Goal: Transaction & Acquisition: Purchase product/service

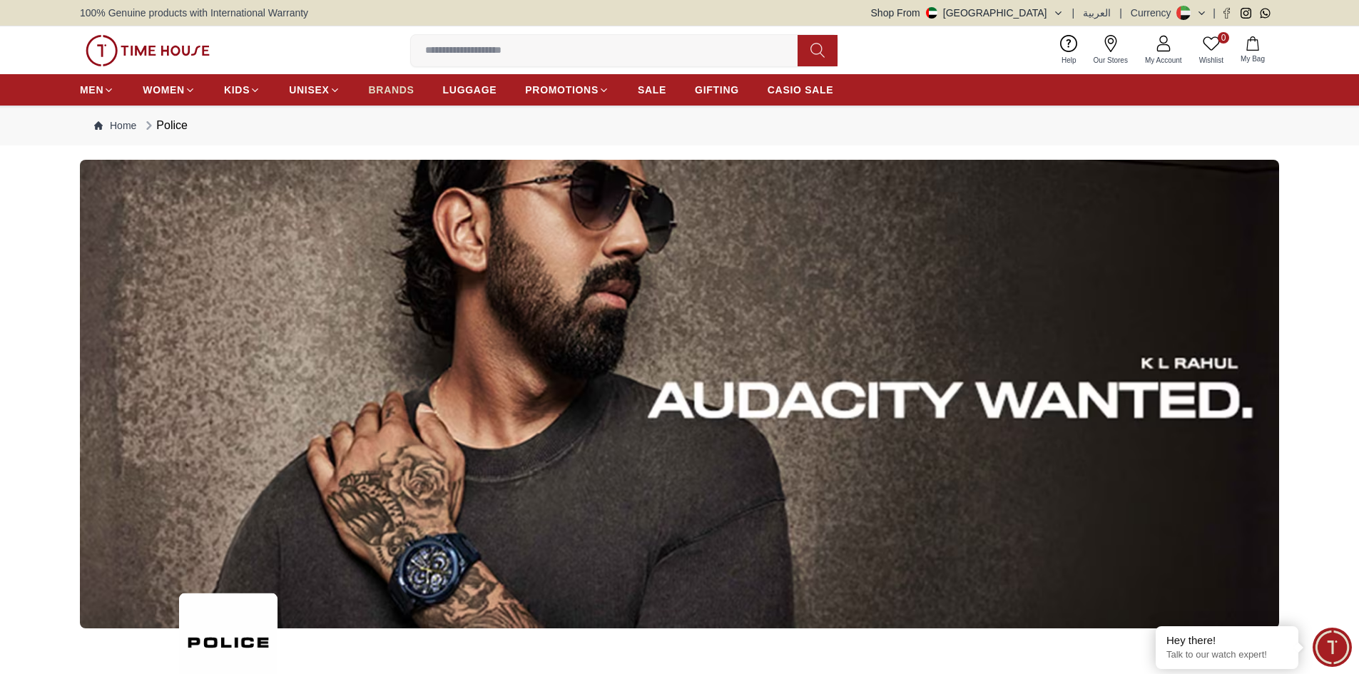
click at [381, 96] on span "BRANDS" at bounding box center [392, 90] width 46 height 14
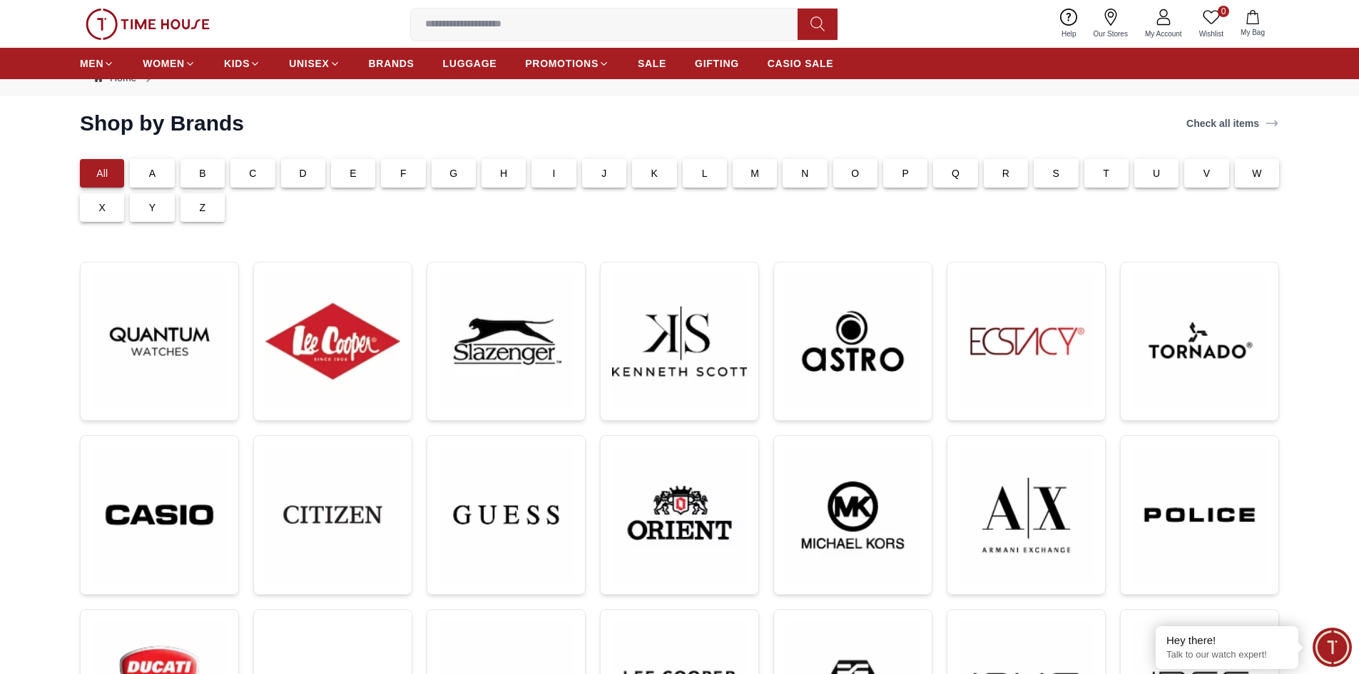
scroll to position [71, 0]
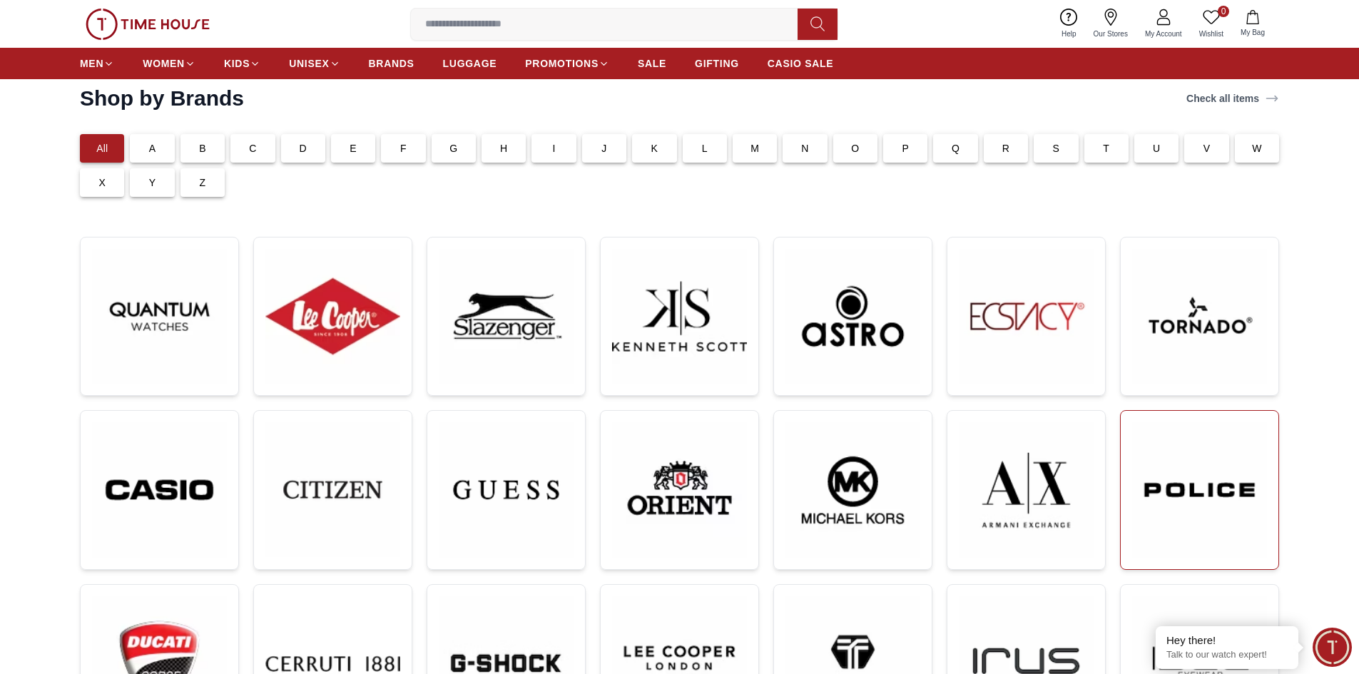
click at [1194, 475] on img at bounding box center [1199, 490] width 135 height 136
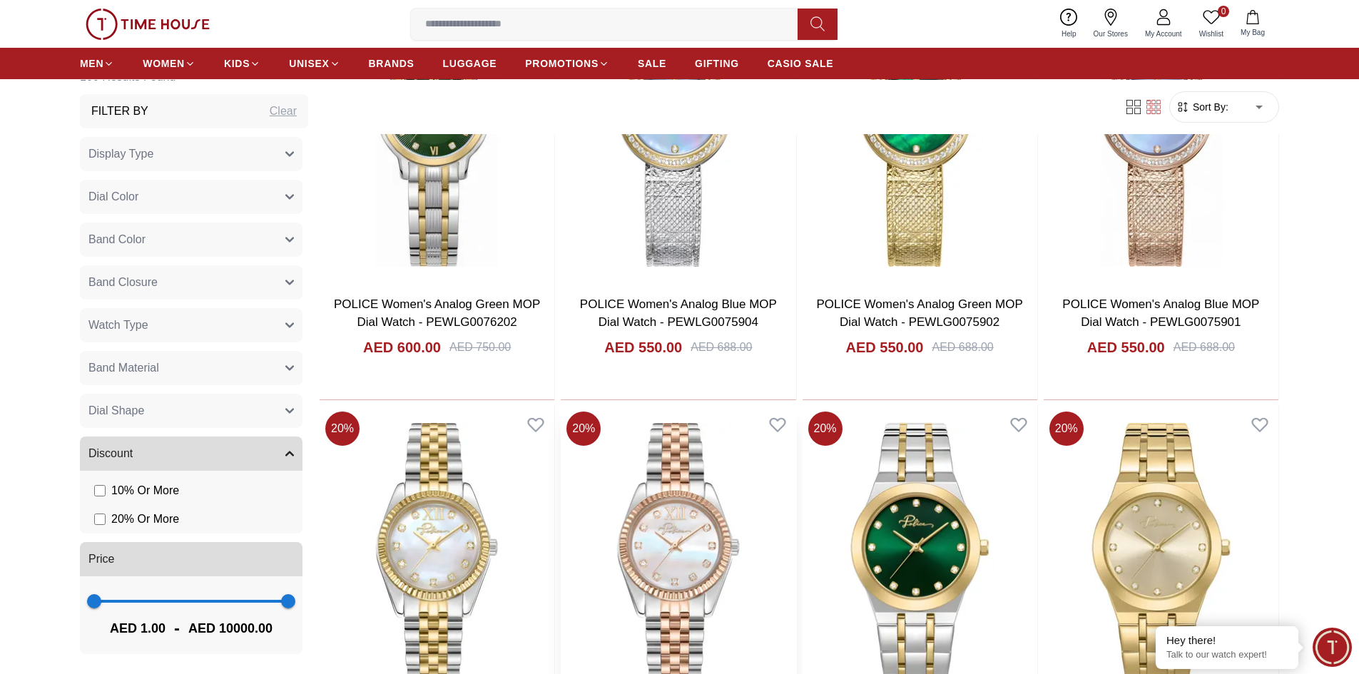
scroll to position [927, 0]
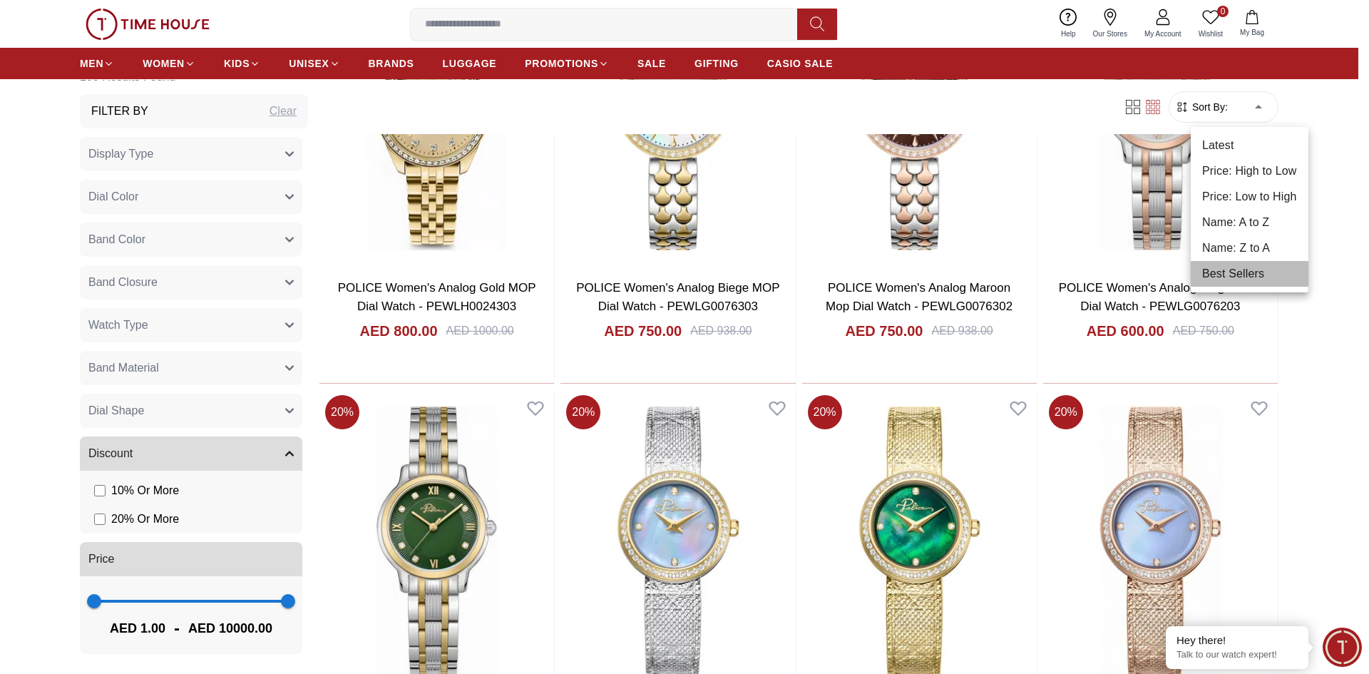
click at [1257, 266] on li "Best Sellers" at bounding box center [1250, 274] width 118 height 26
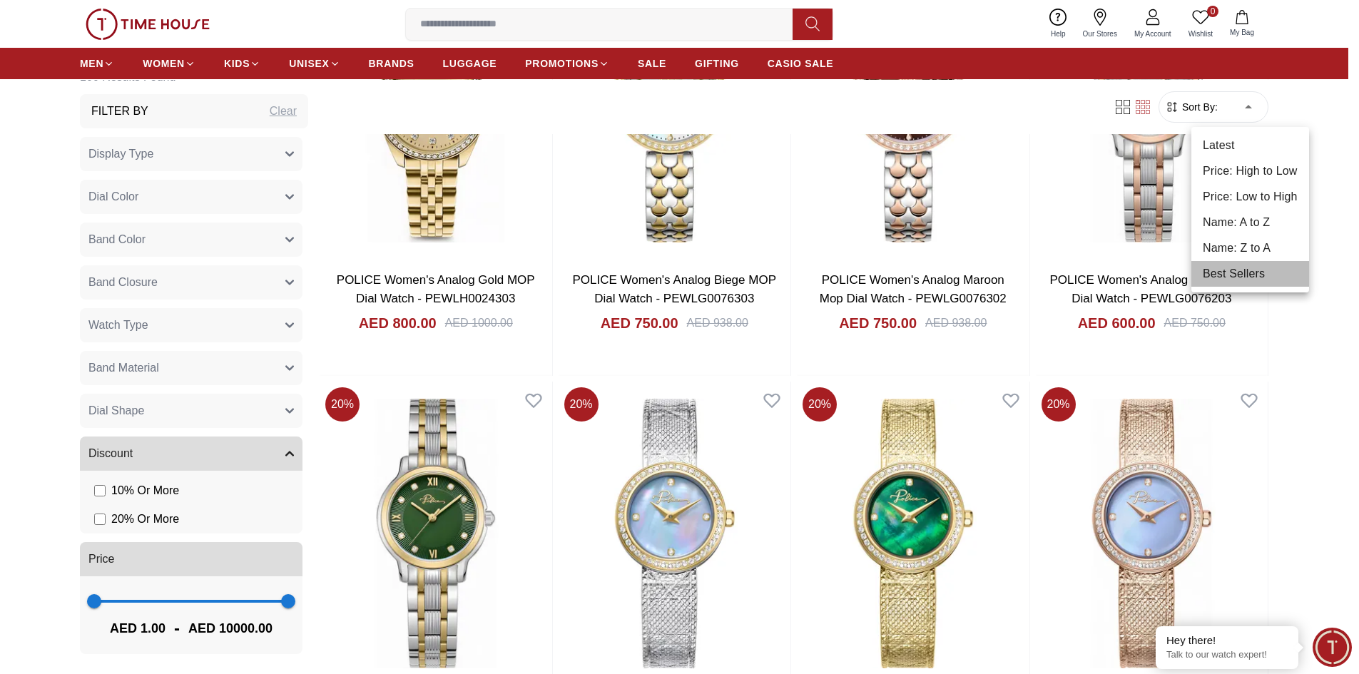
type input "*"
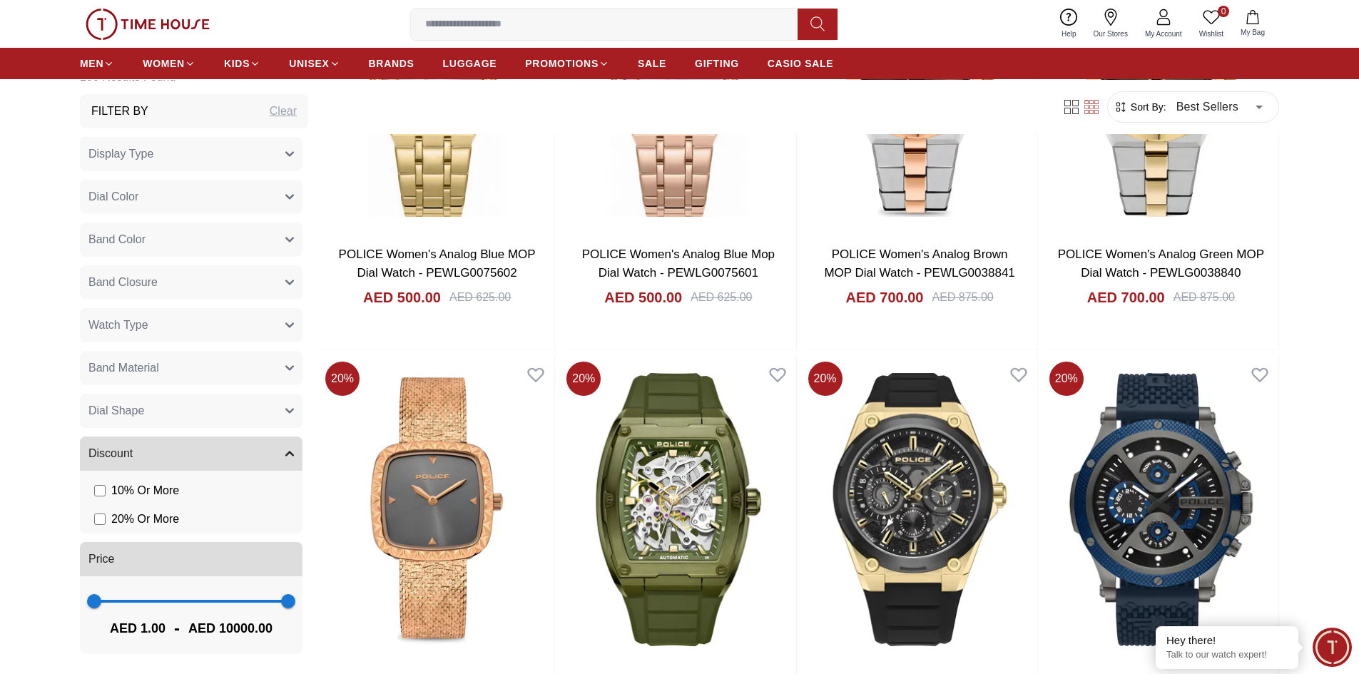
scroll to position [2567, 0]
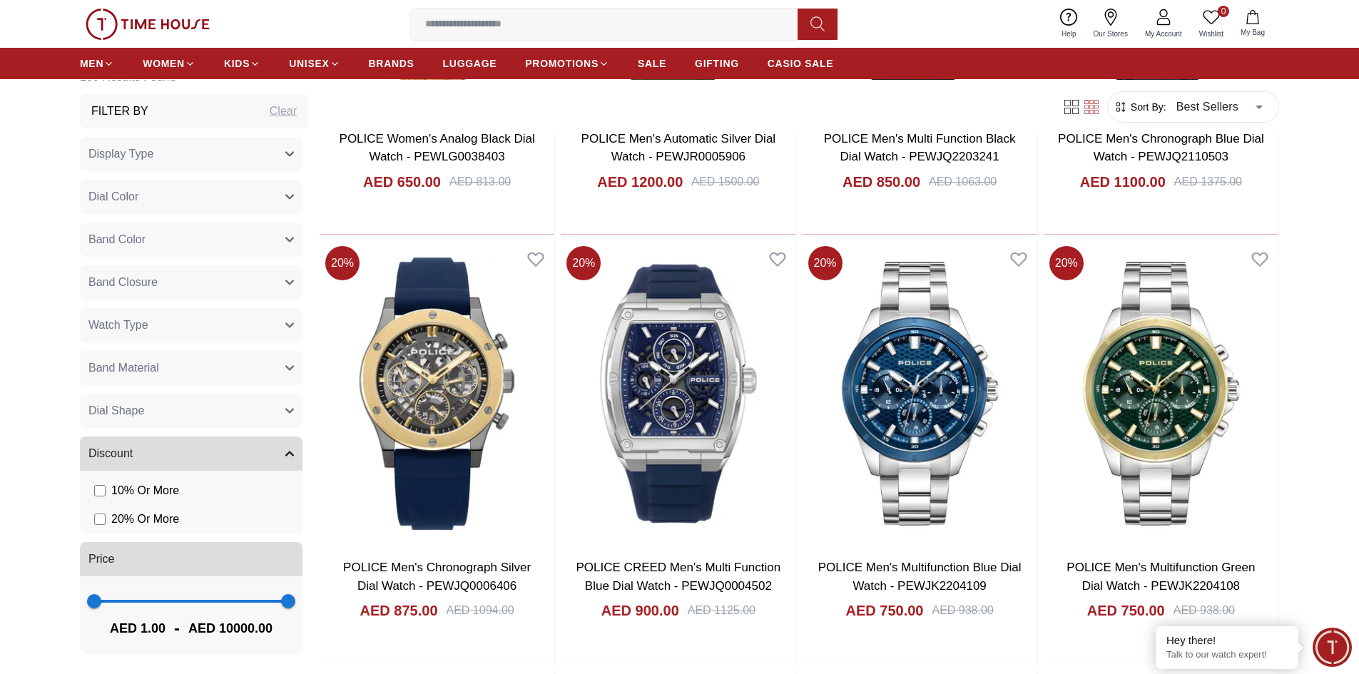
scroll to position [2924, 0]
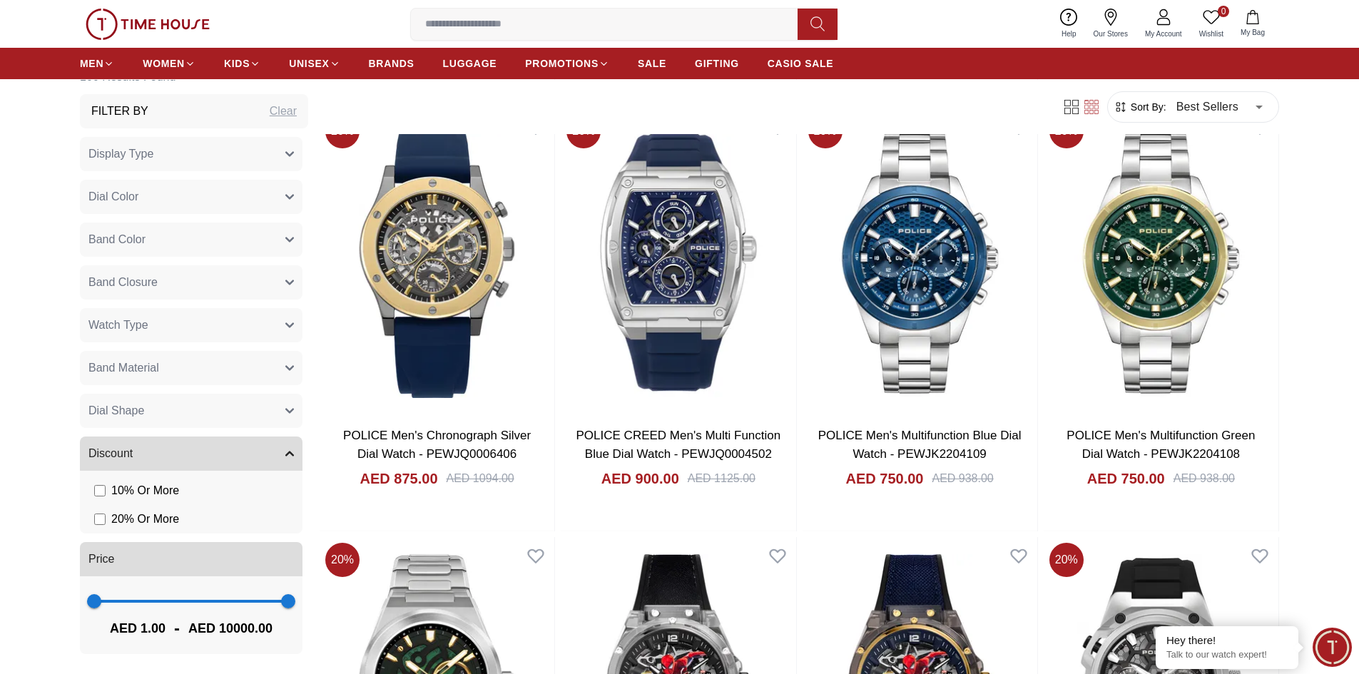
click at [145, 407] on button "Dial Shape" at bounding box center [191, 411] width 223 height 34
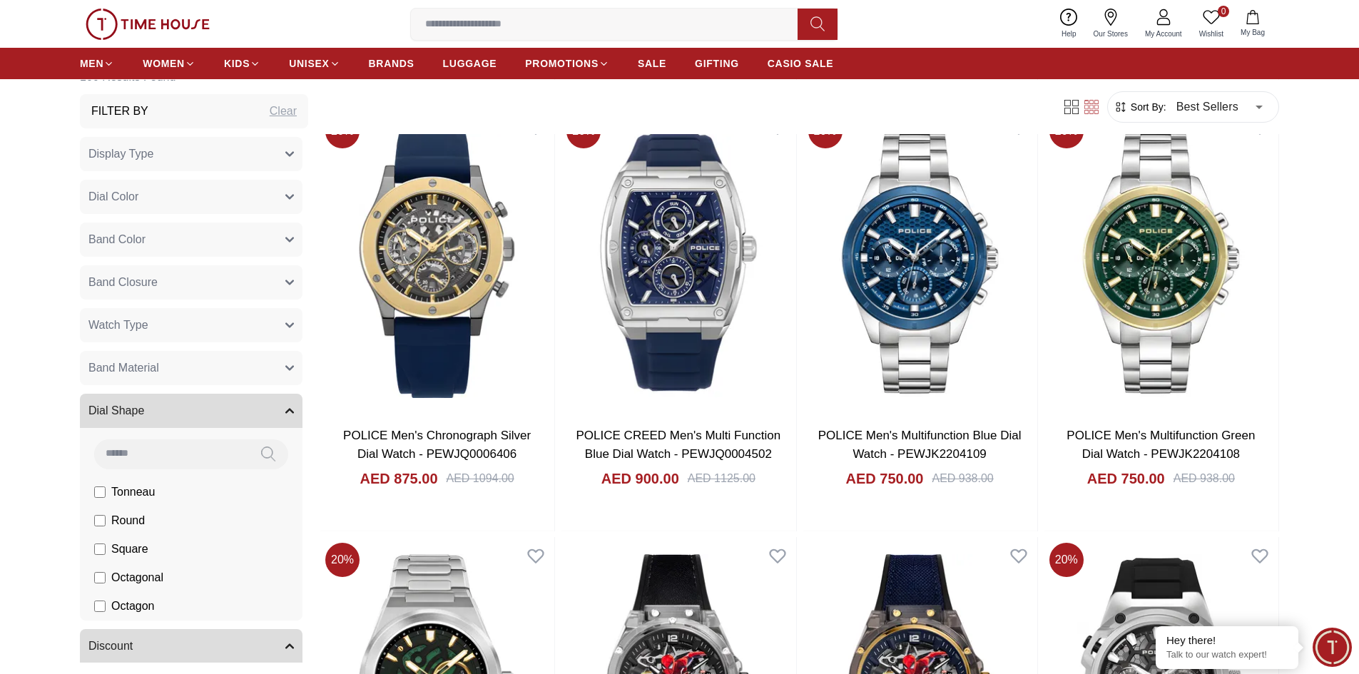
click at [145, 407] on button "Dial Shape" at bounding box center [191, 411] width 223 height 34
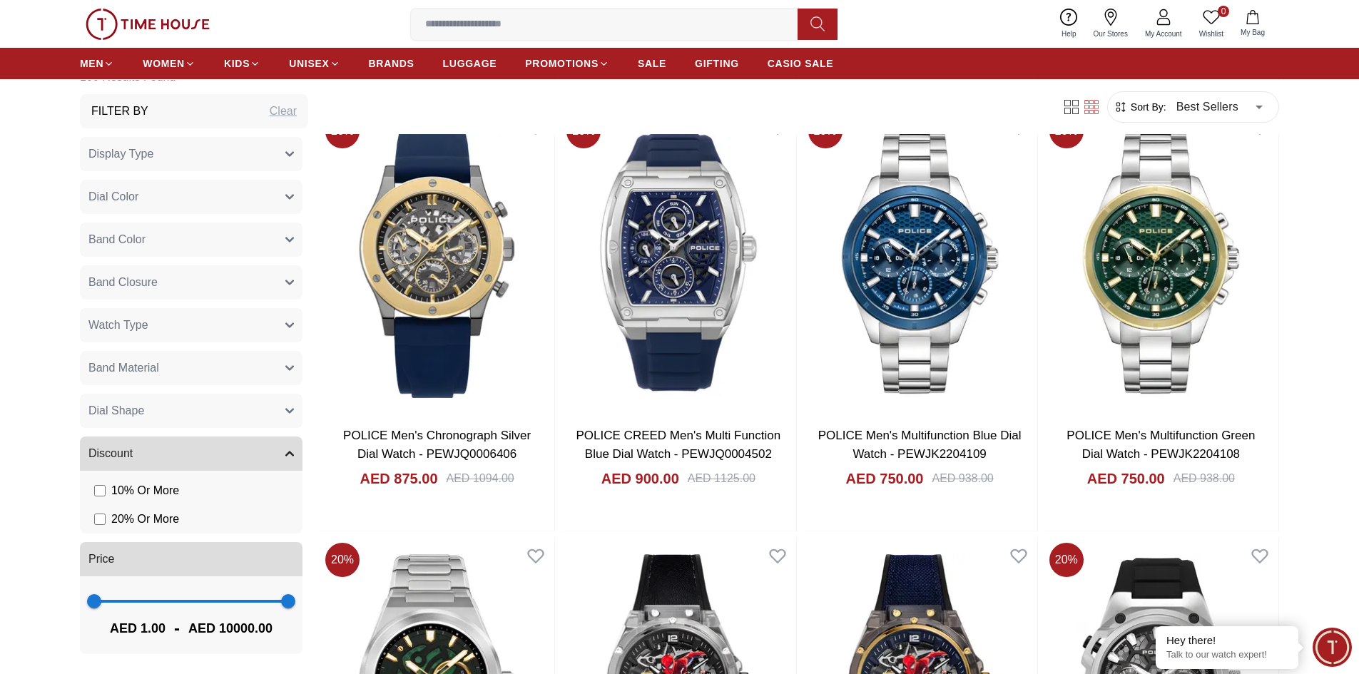
click at [146, 375] on span "Band Material" at bounding box center [123, 367] width 71 height 17
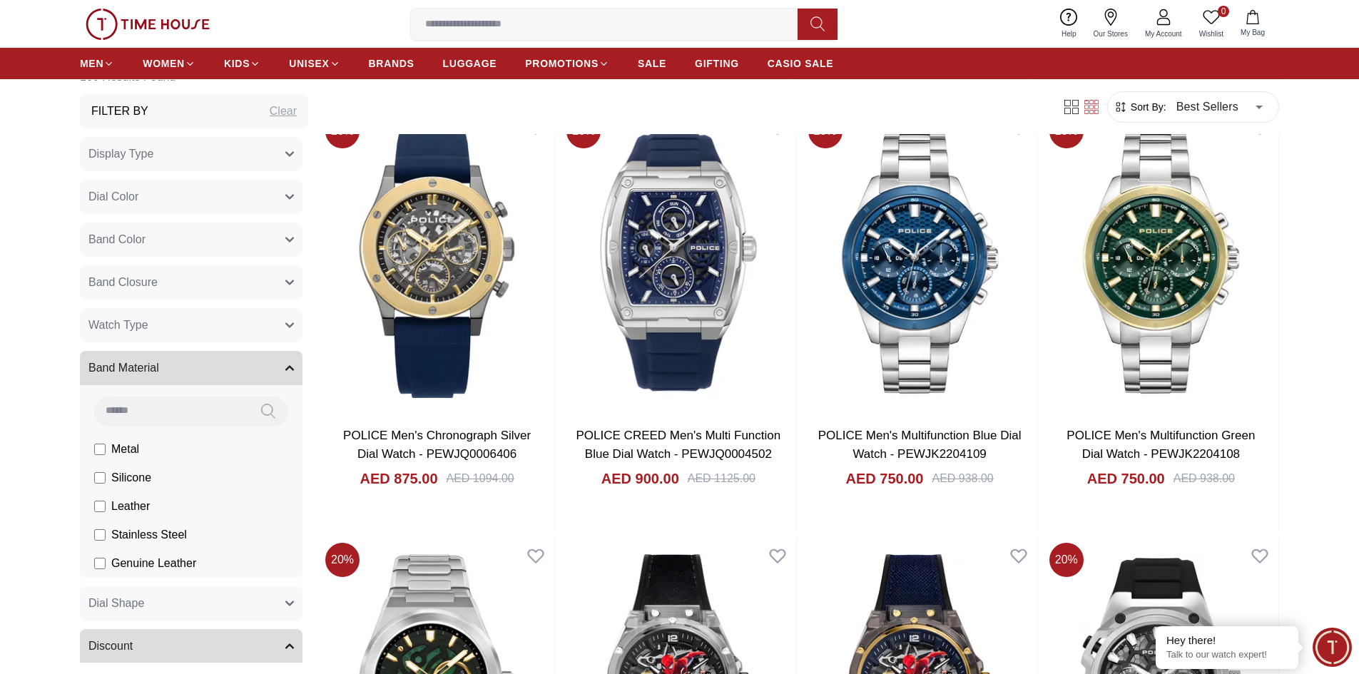
click at [146, 375] on span "Band Material" at bounding box center [123, 367] width 71 height 17
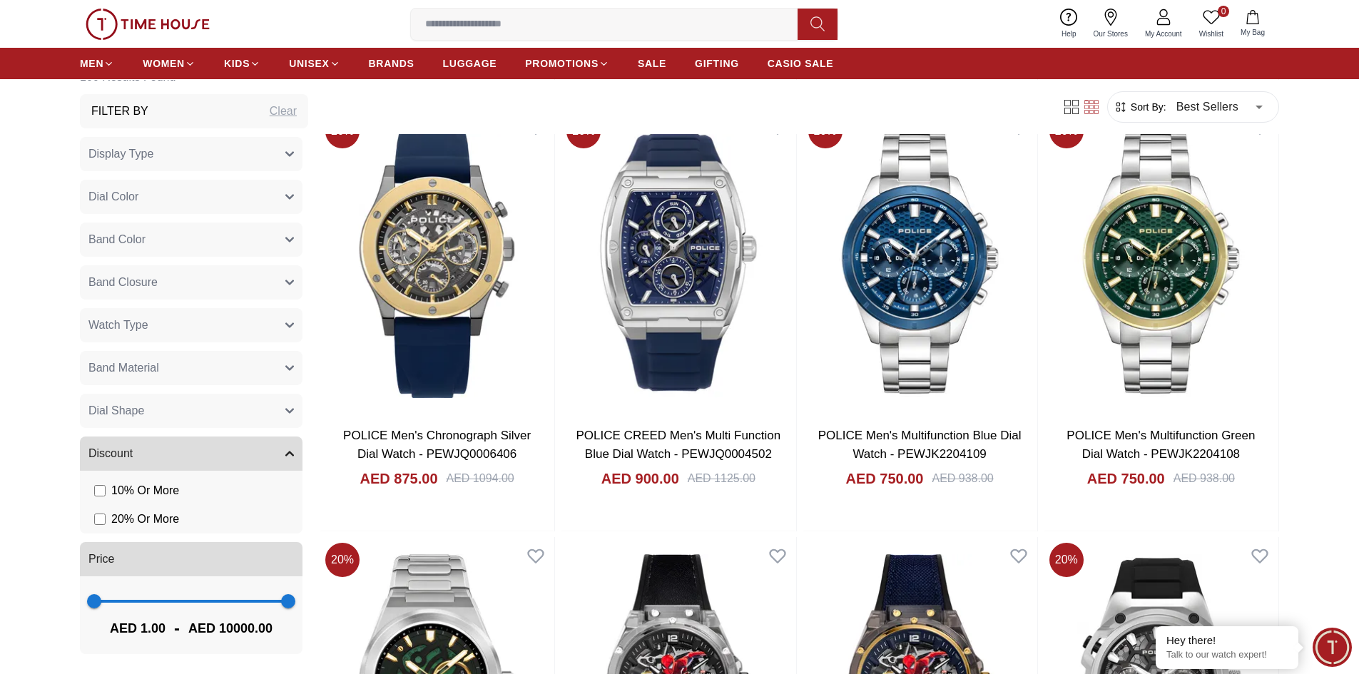
click at [170, 327] on button "Watch Type" at bounding box center [191, 325] width 223 height 34
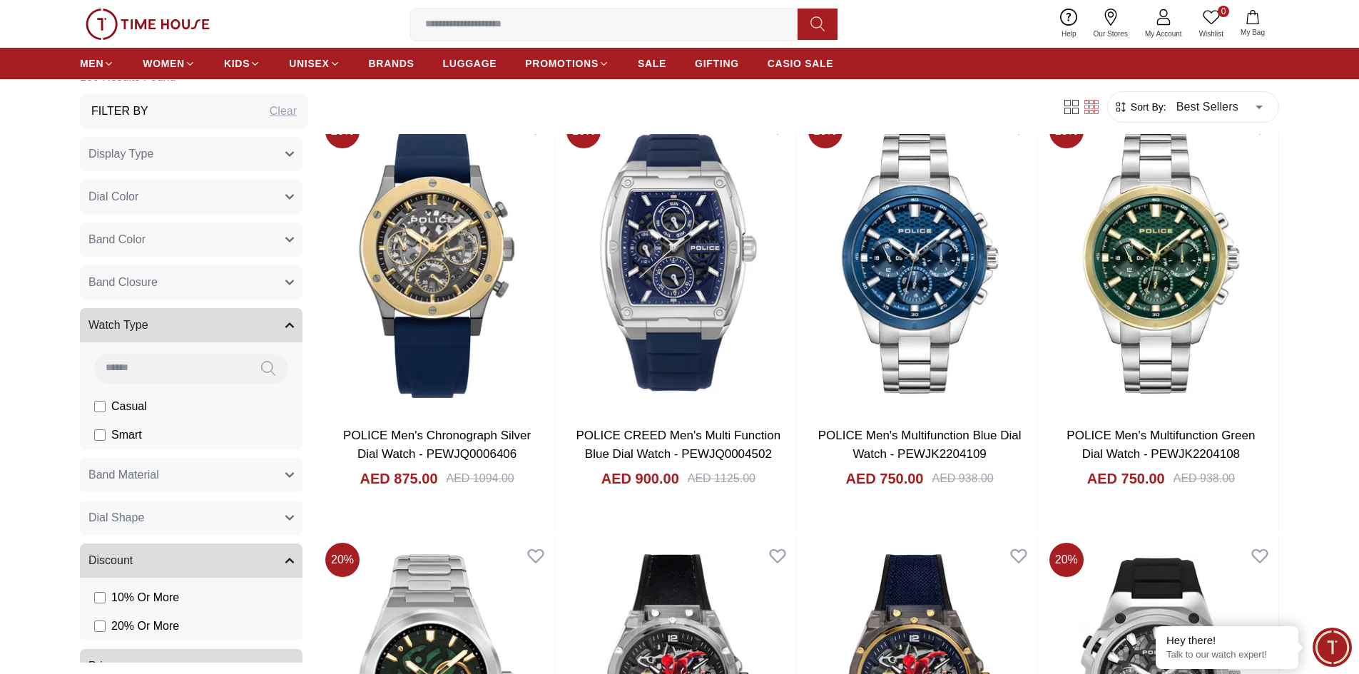
click at [170, 327] on button "Watch Type" at bounding box center [191, 325] width 223 height 34
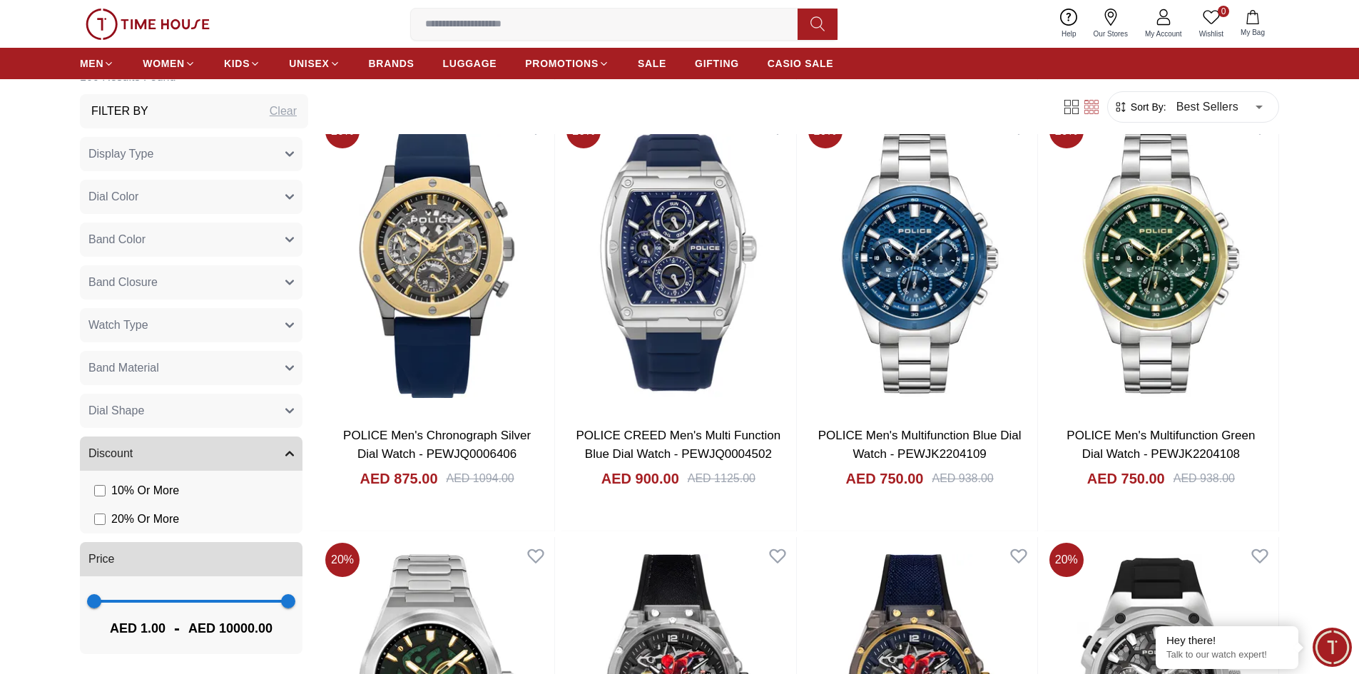
click at [176, 280] on button "Band Closure" at bounding box center [191, 282] width 223 height 34
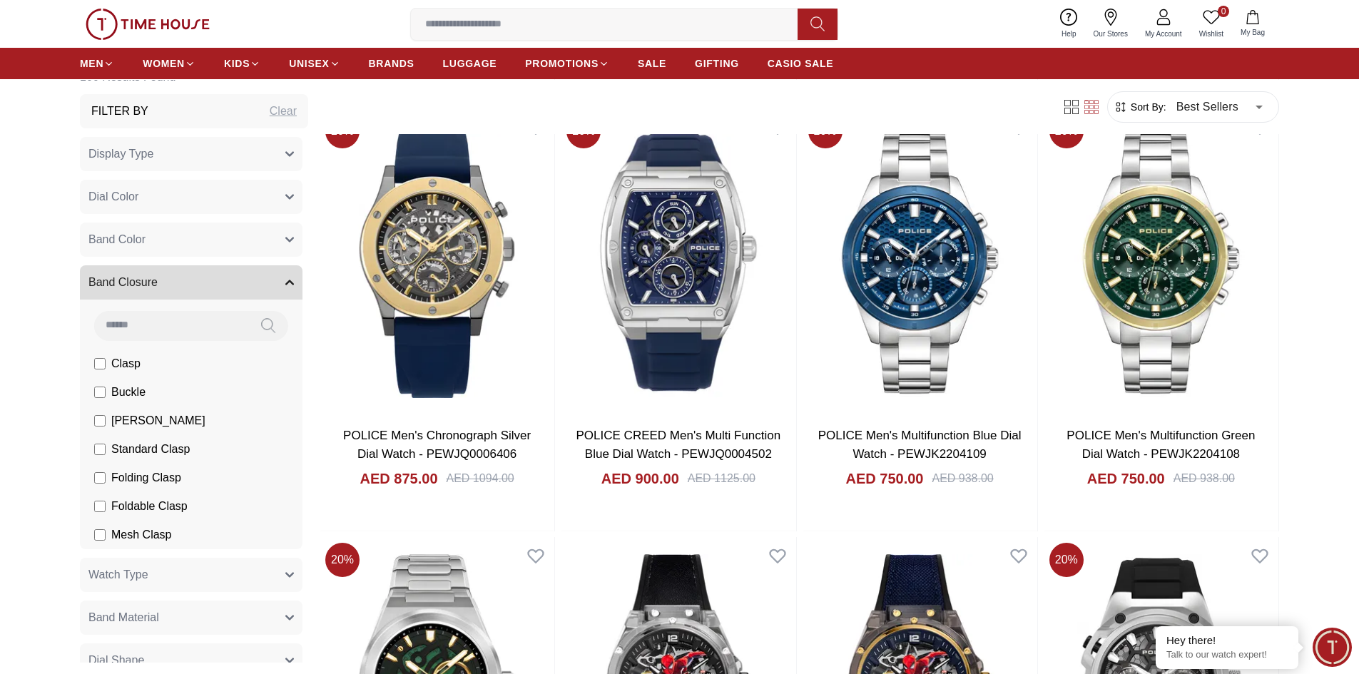
click at [176, 280] on button "Band Closure" at bounding box center [191, 282] width 223 height 34
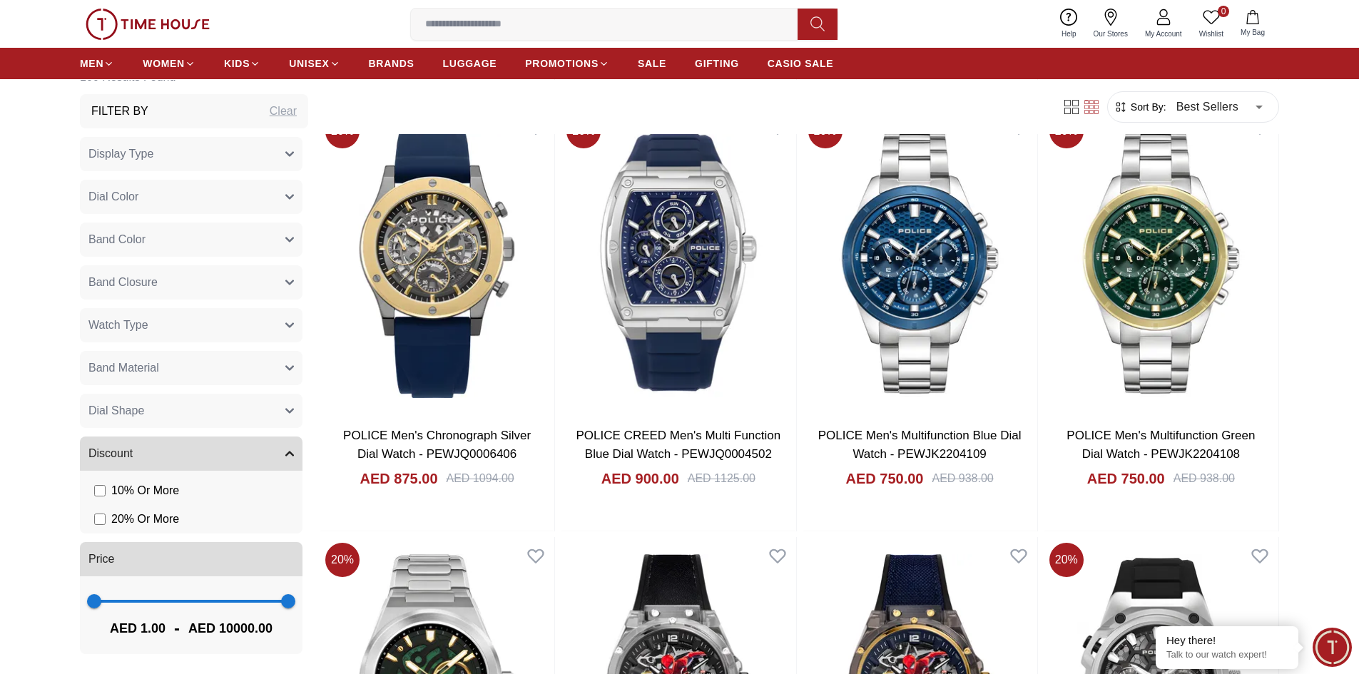
click at [174, 242] on button "Band Color" at bounding box center [191, 240] width 223 height 34
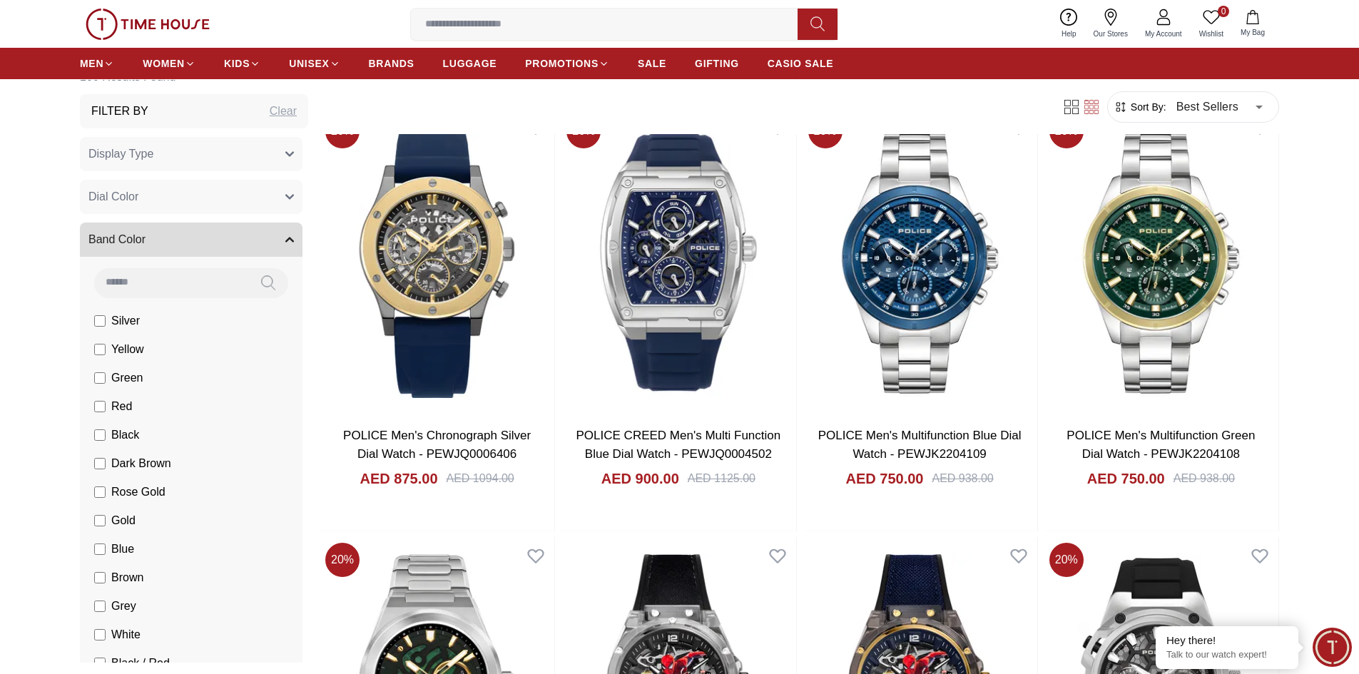
click at [174, 242] on button "Band Color" at bounding box center [191, 240] width 223 height 34
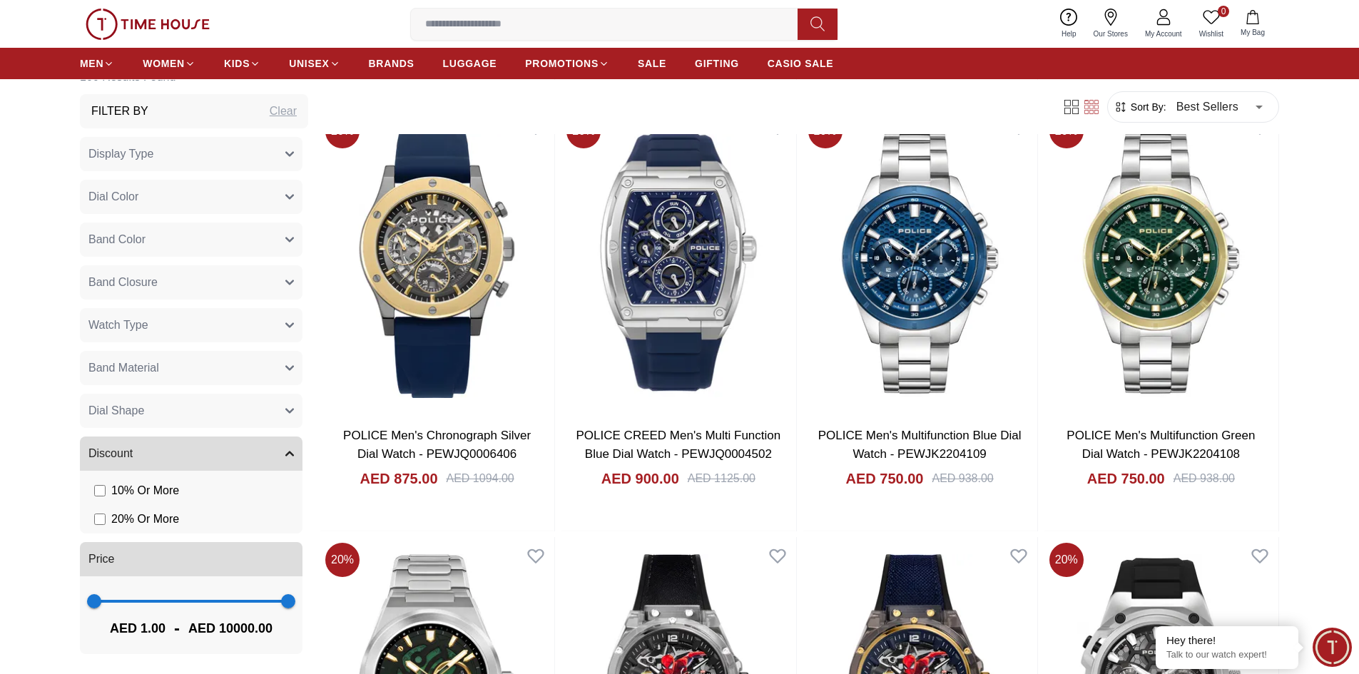
click at [198, 189] on button "Dial Color" at bounding box center [191, 197] width 223 height 34
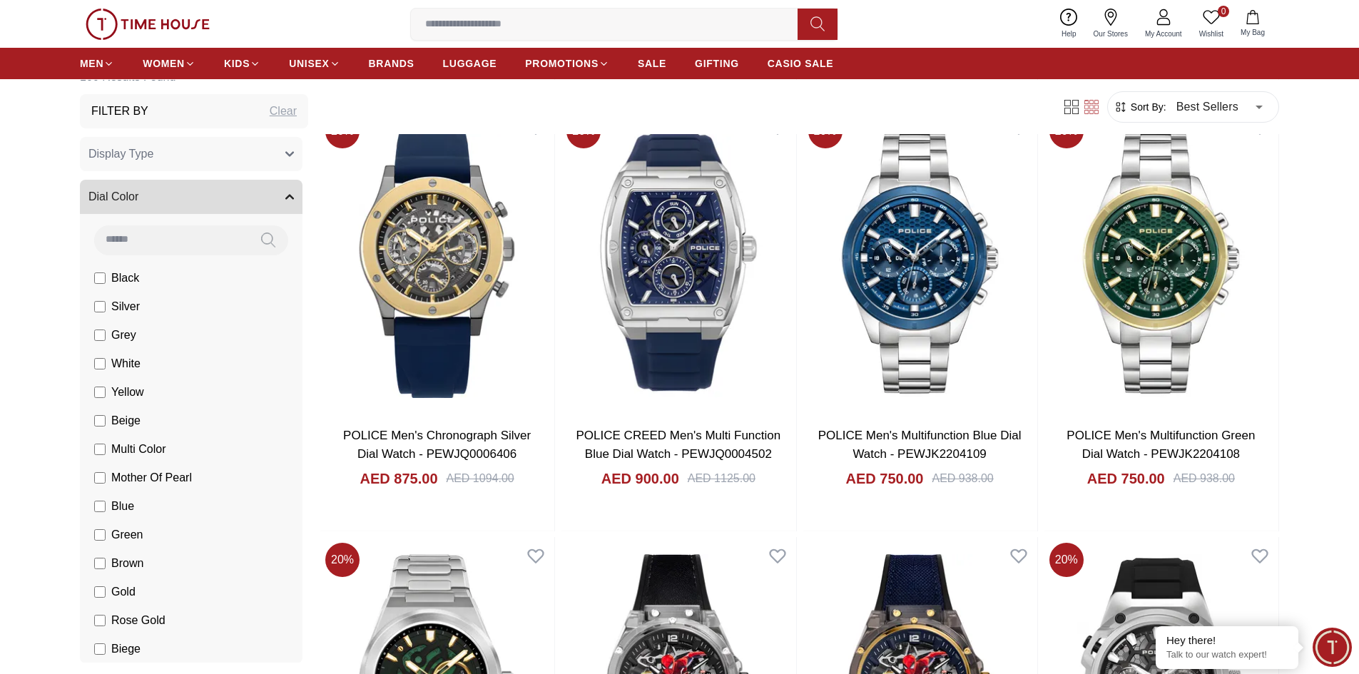
click at [198, 189] on button "Dial Color" at bounding box center [191, 197] width 223 height 34
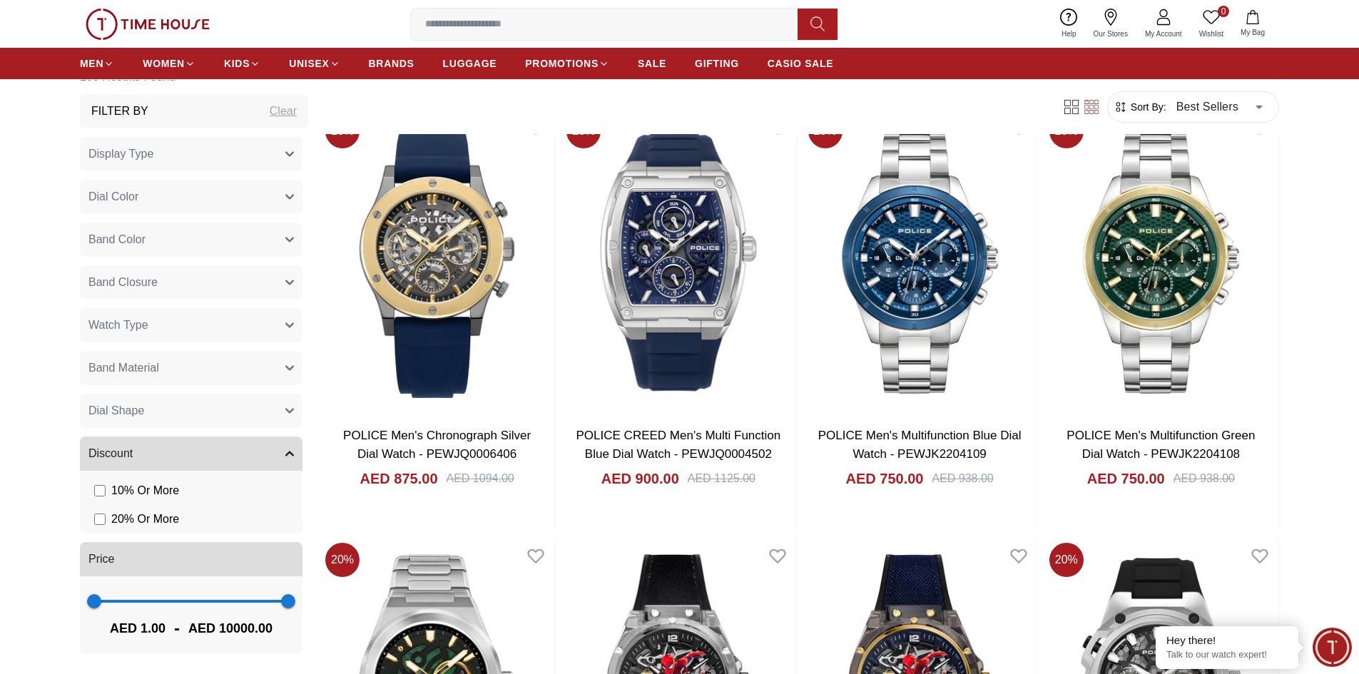
click at [223, 148] on button "Display Type" at bounding box center [191, 154] width 223 height 34
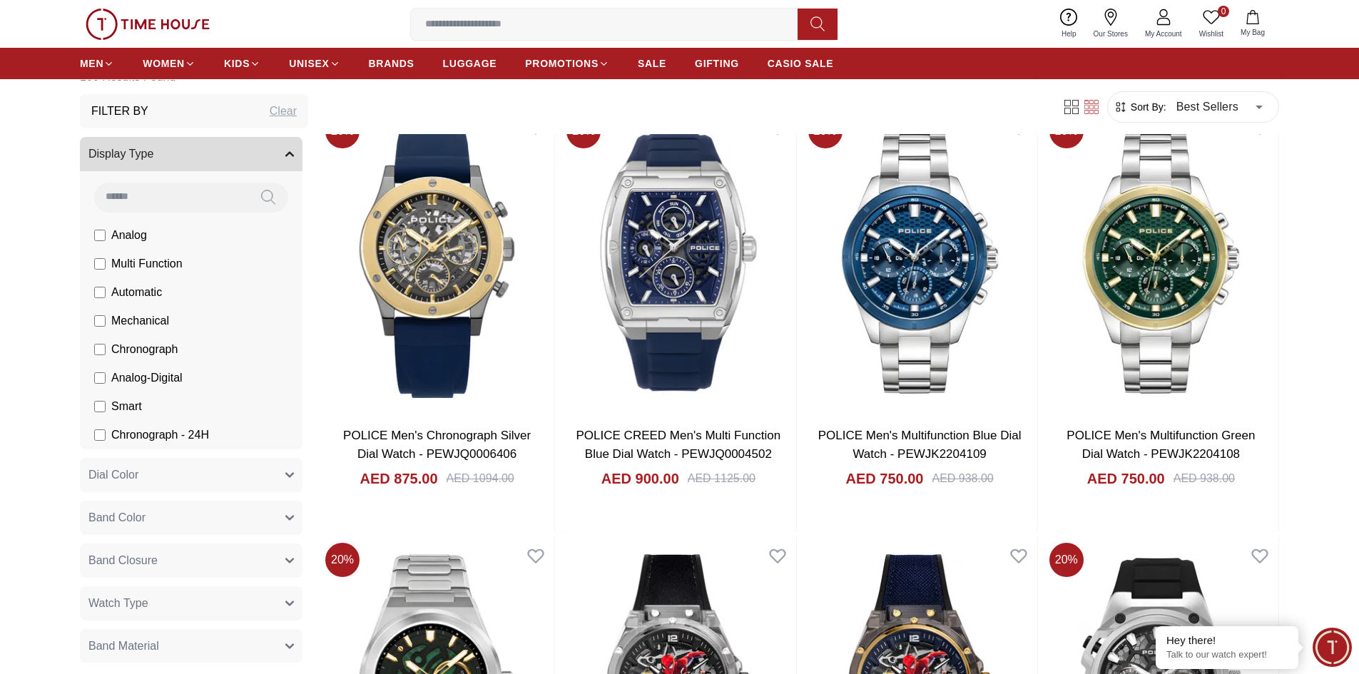
scroll to position [0, 0]
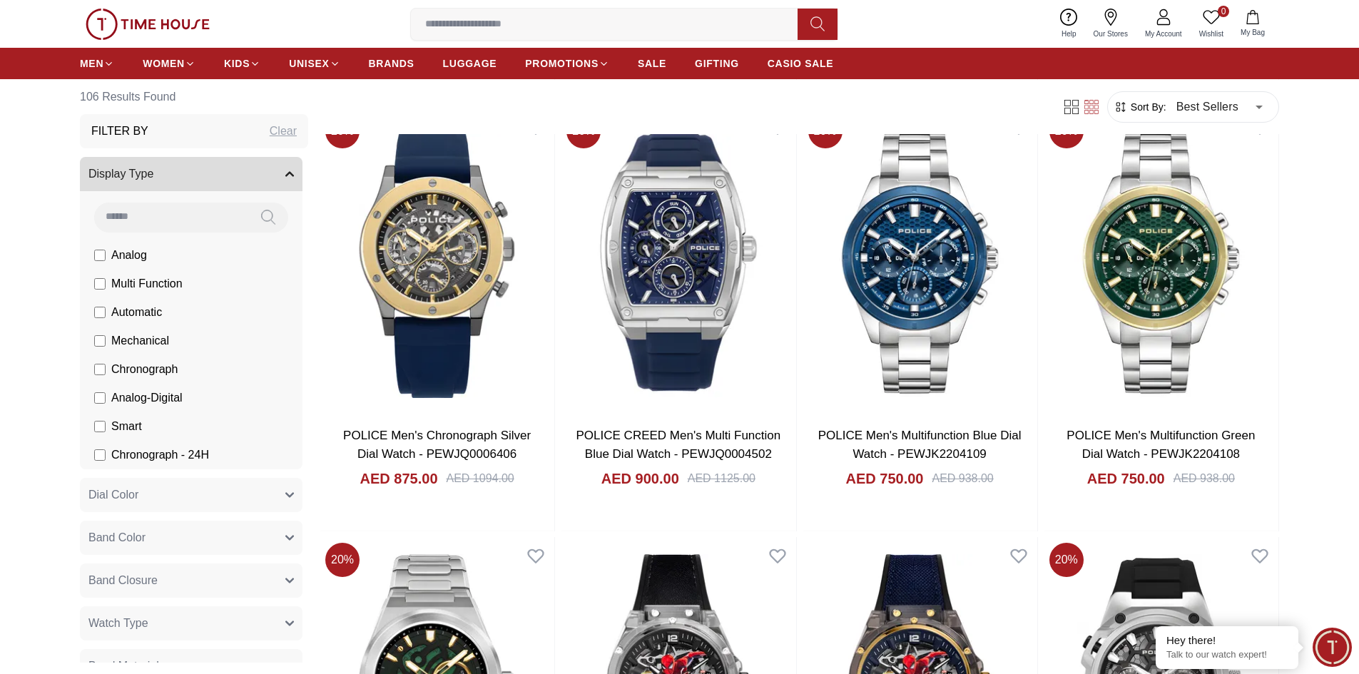
click at [245, 135] on div "Filter By Clear" at bounding box center [194, 131] width 228 height 34
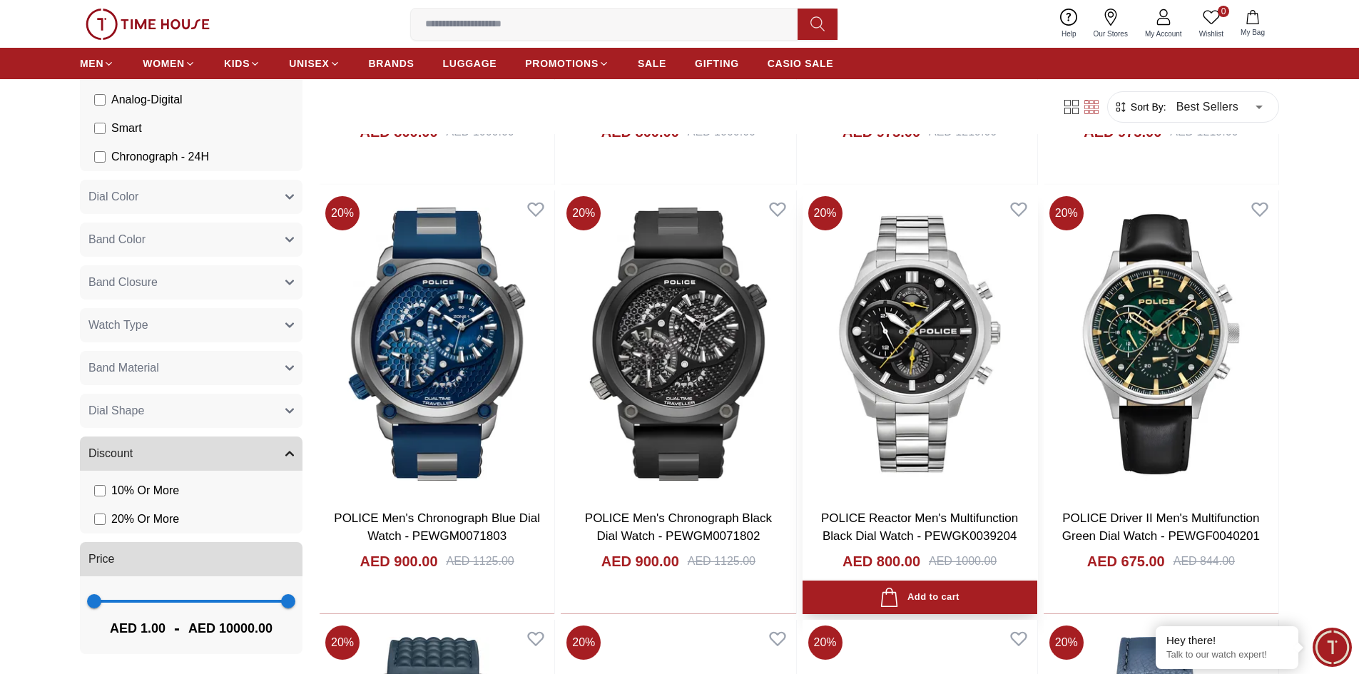
scroll to position [4208, 0]
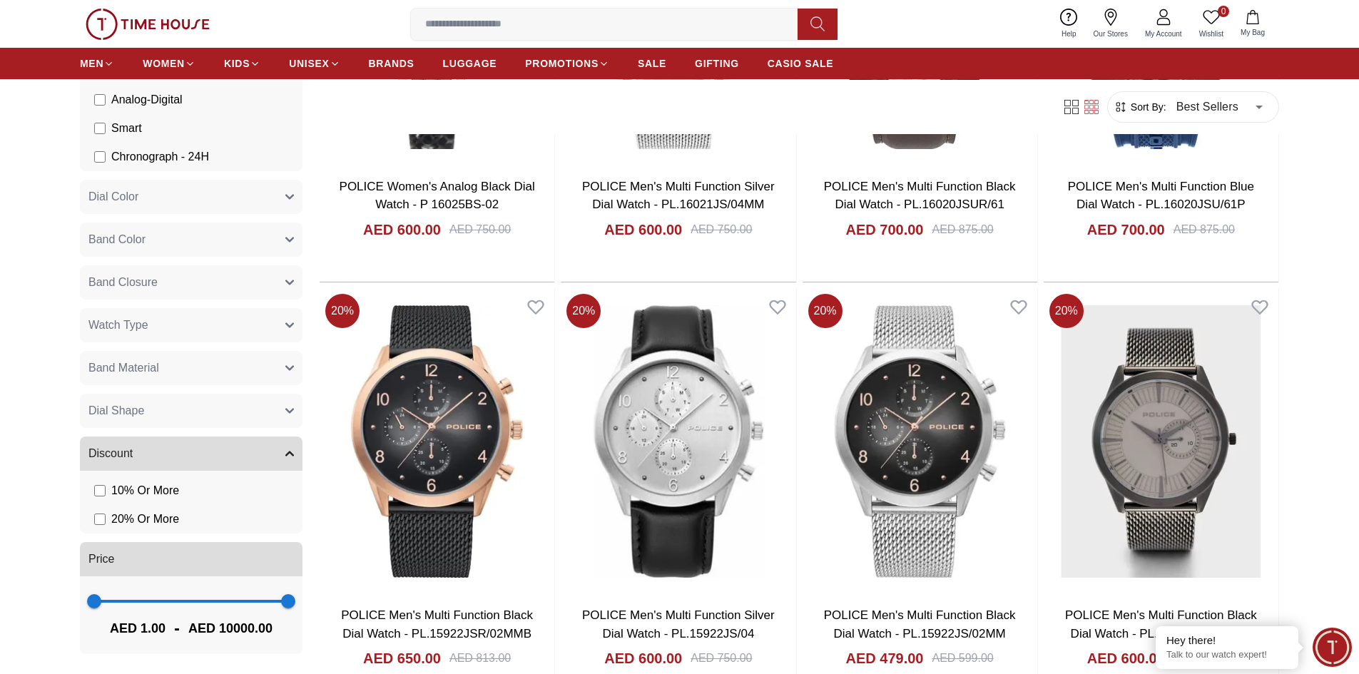
scroll to position [6633, 0]
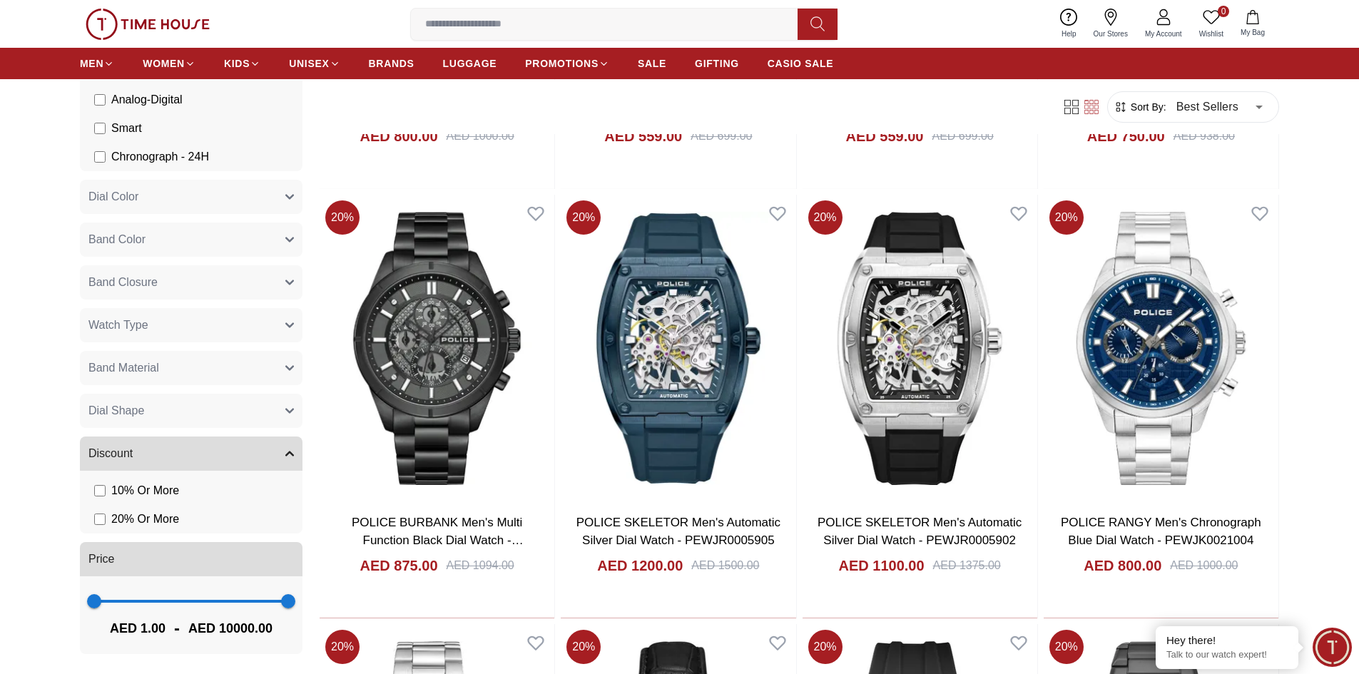
scroll to position [7988, 0]
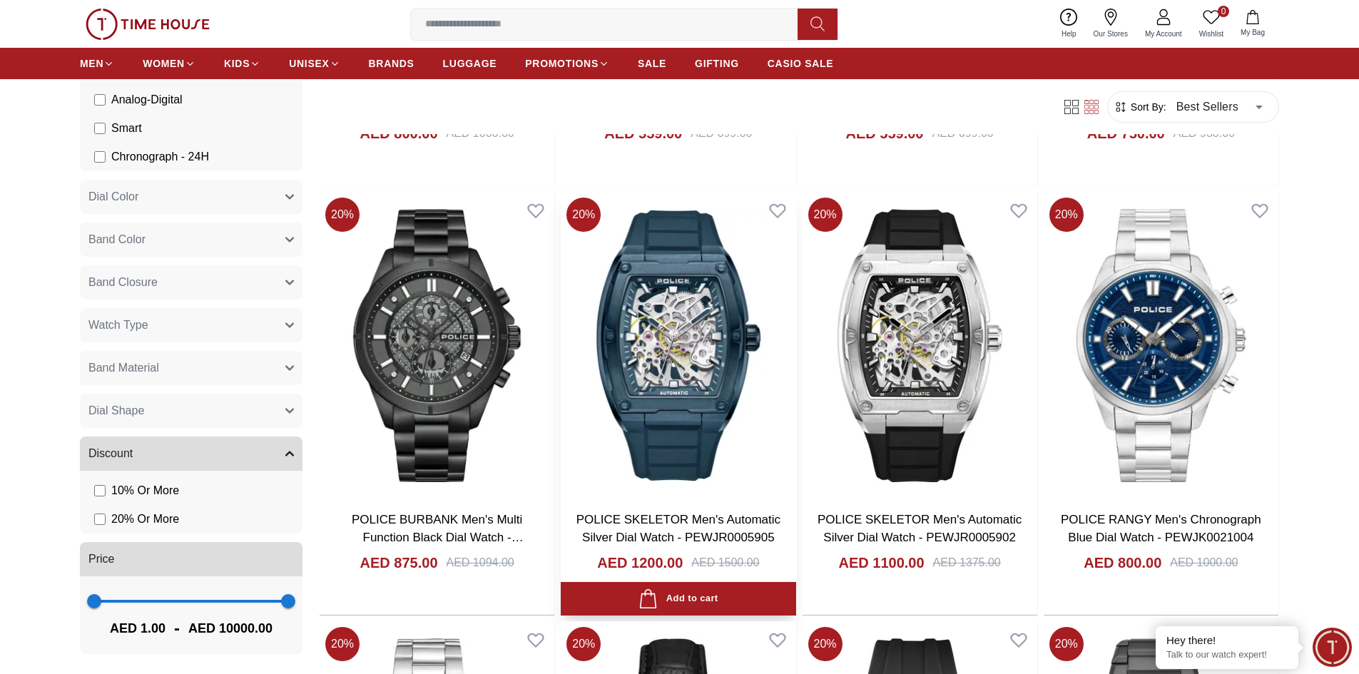
click at [673, 387] on img at bounding box center [678, 345] width 235 height 307
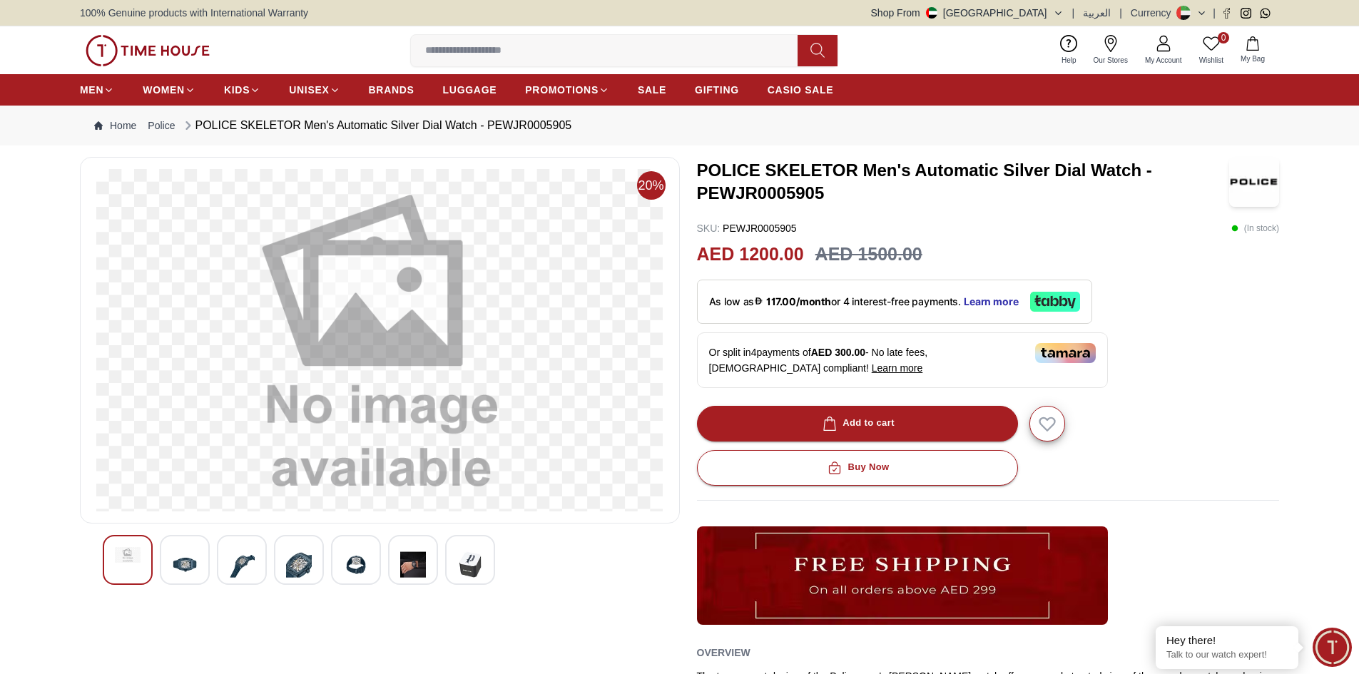
click at [180, 566] on img at bounding box center [185, 564] width 26 height 35
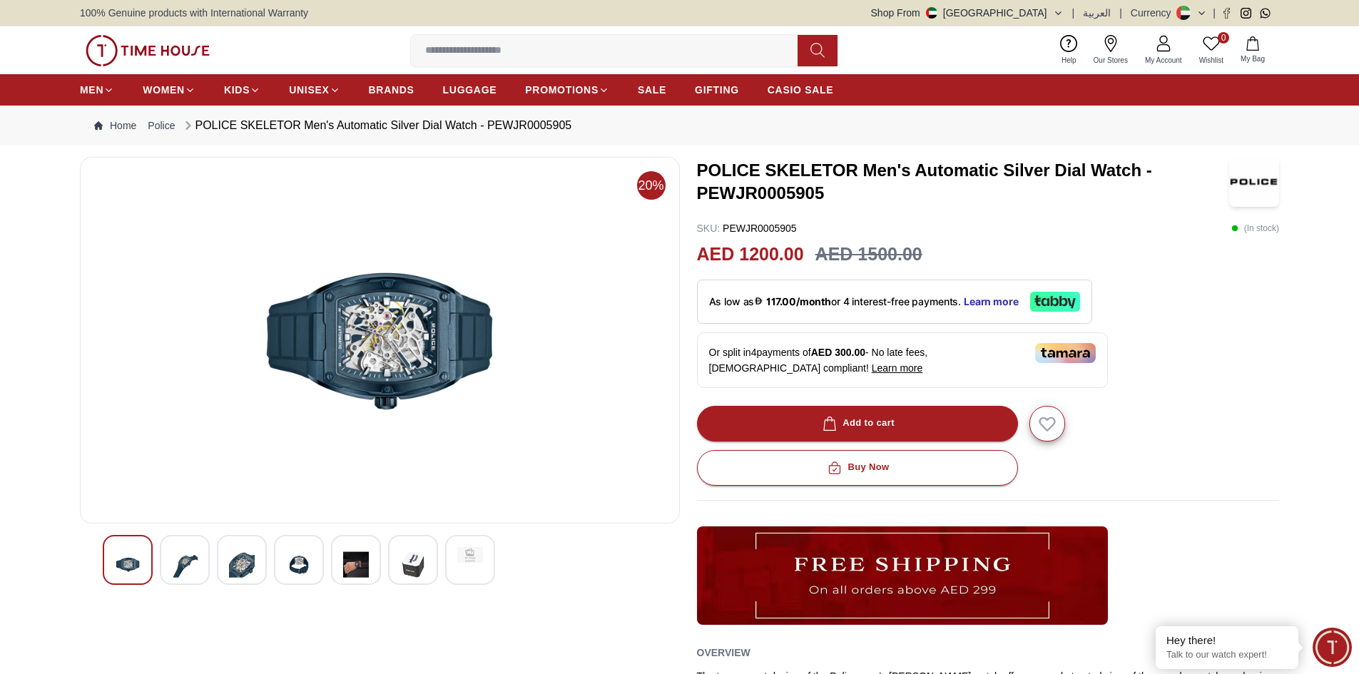
click at [255, 559] on div at bounding box center [242, 560] width 50 height 50
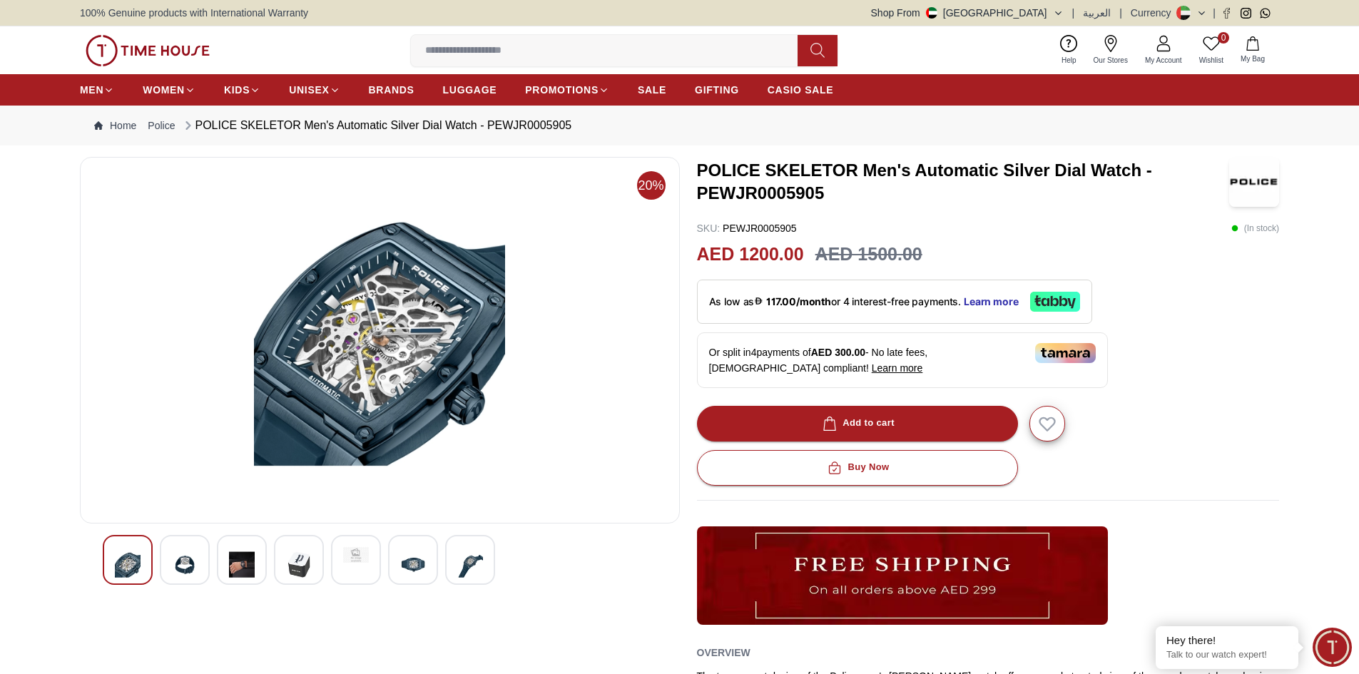
click at [290, 558] on img at bounding box center [299, 564] width 26 height 35
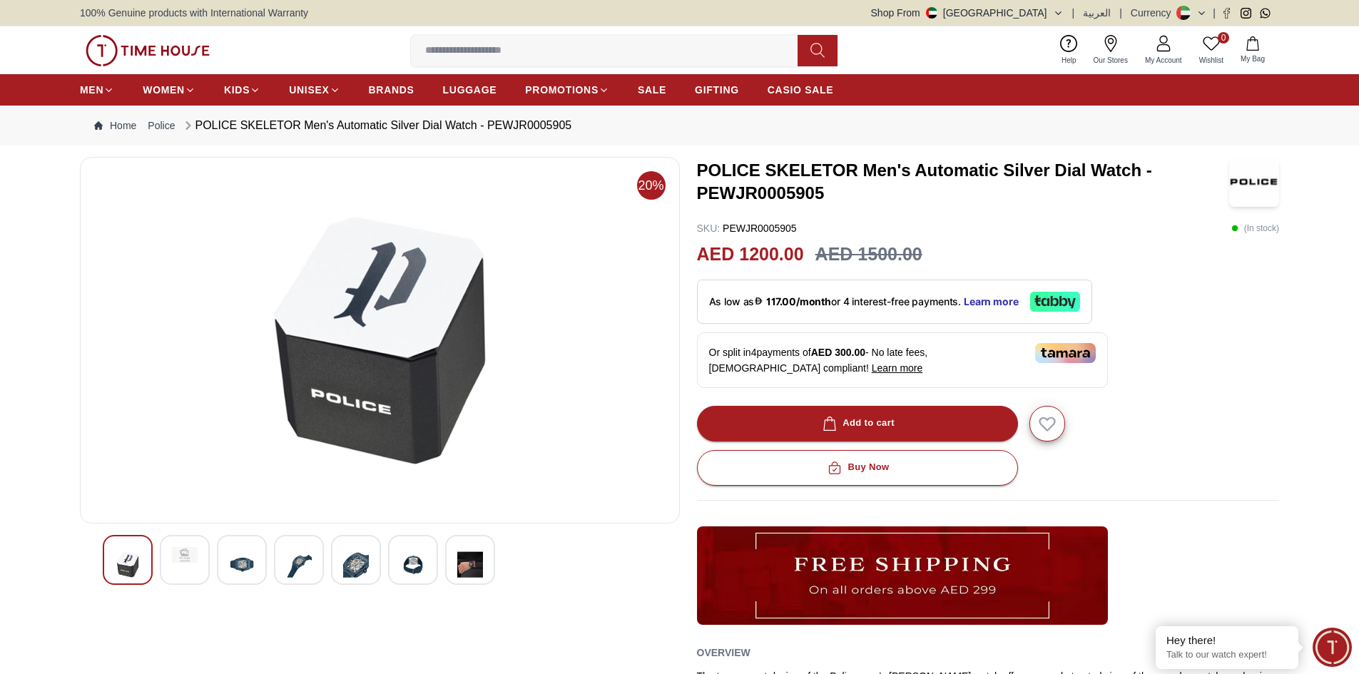
click at [333, 560] on div at bounding box center [356, 560] width 50 height 50
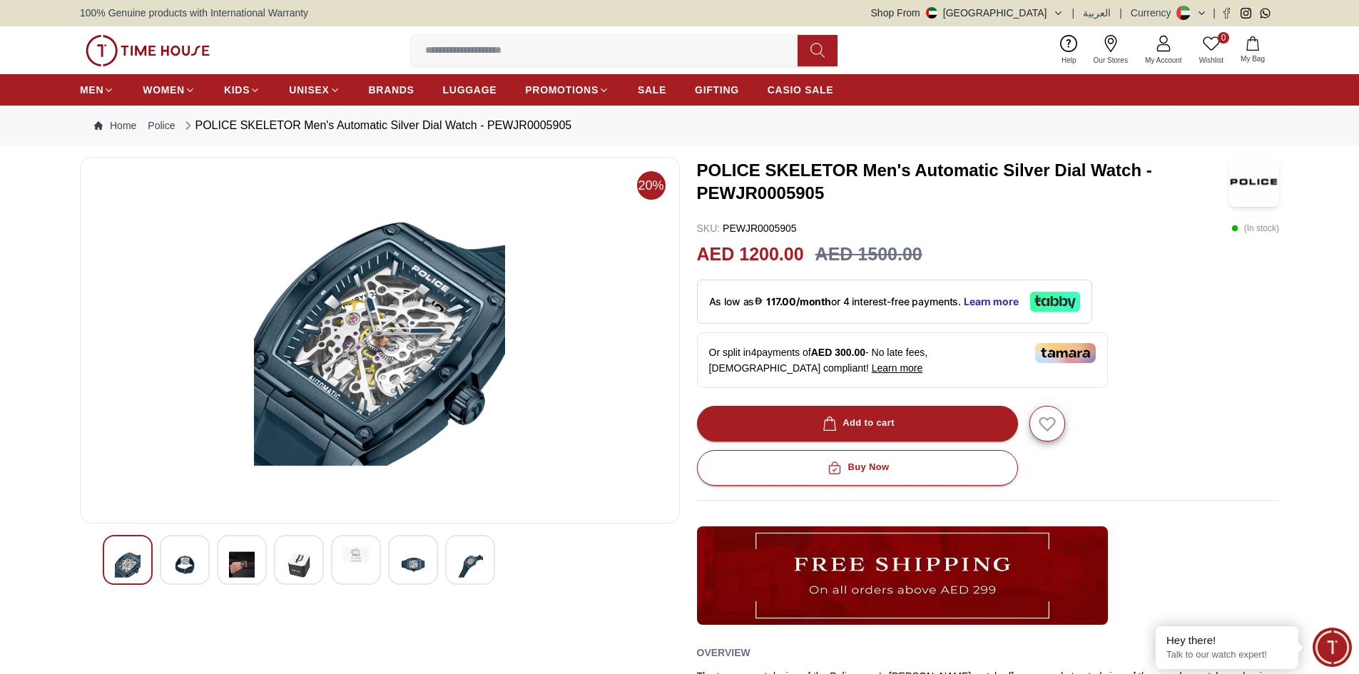
click at [405, 568] on img at bounding box center [413, 564] width 26 height 35
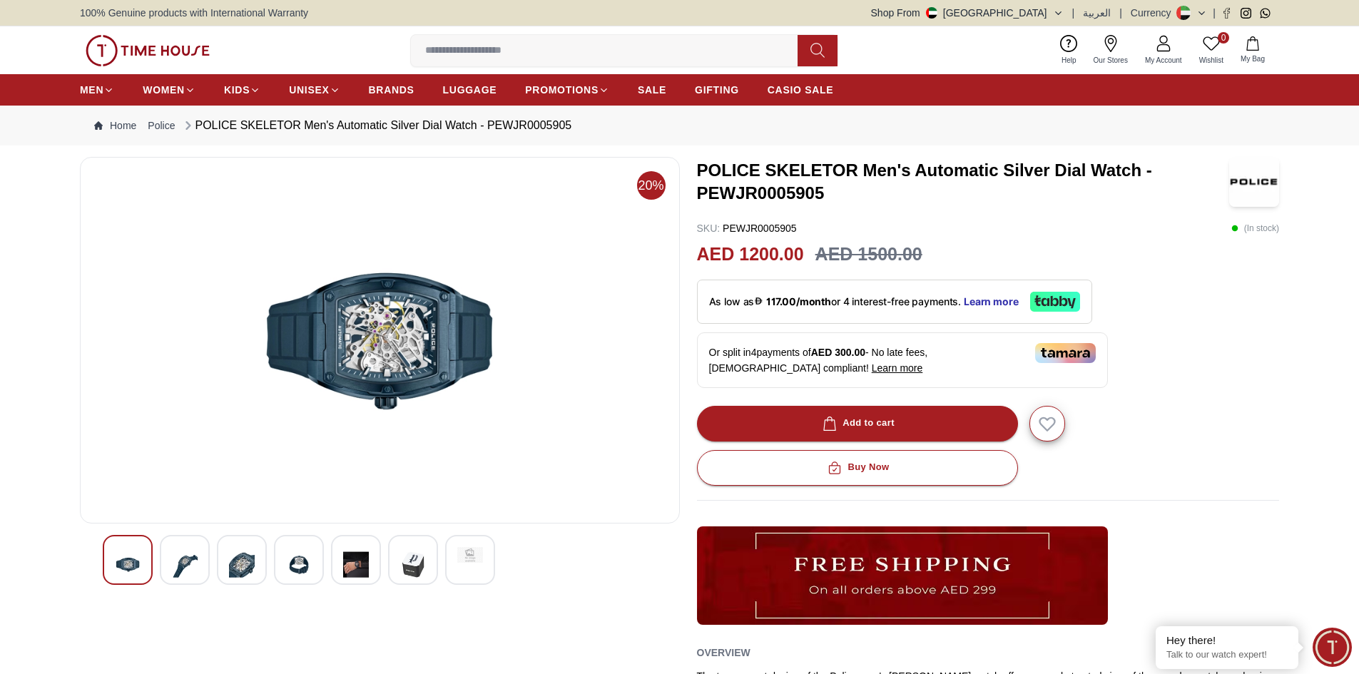
click at [462, 570] on div at bounding box center [470, 560] width 50 height 50
